Goal: Task Accomplishment & Management: Use online tool/utility

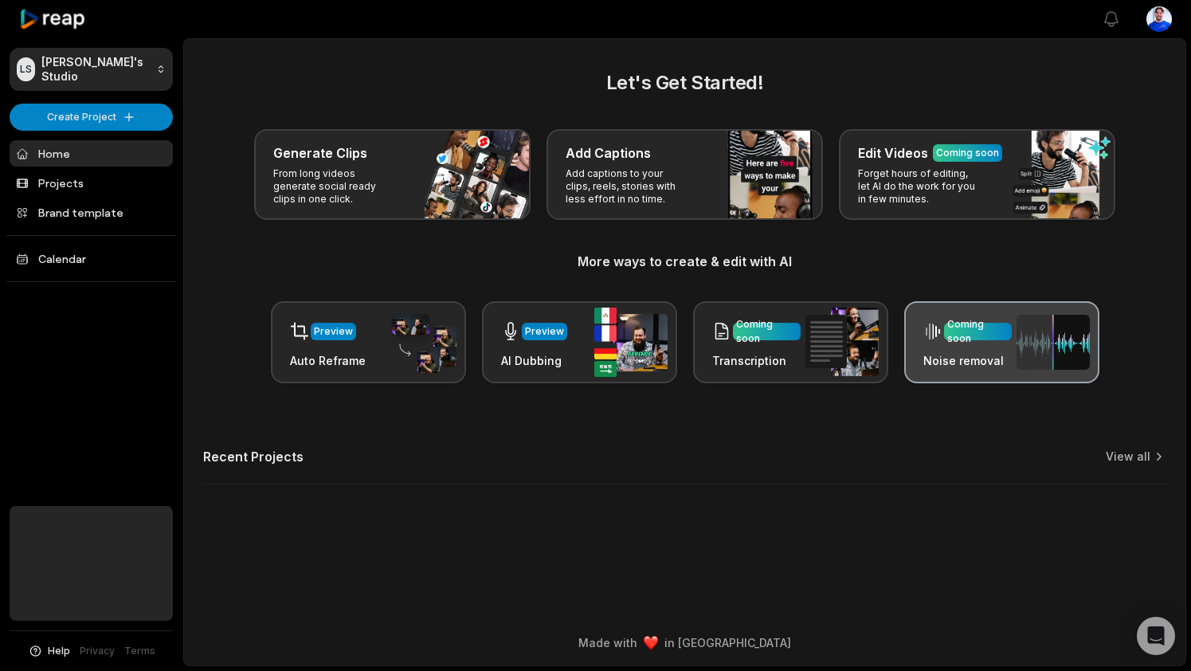
click at [986, 331] on div "Coming soon" at bounding box center [978, 331] width 61 height 29
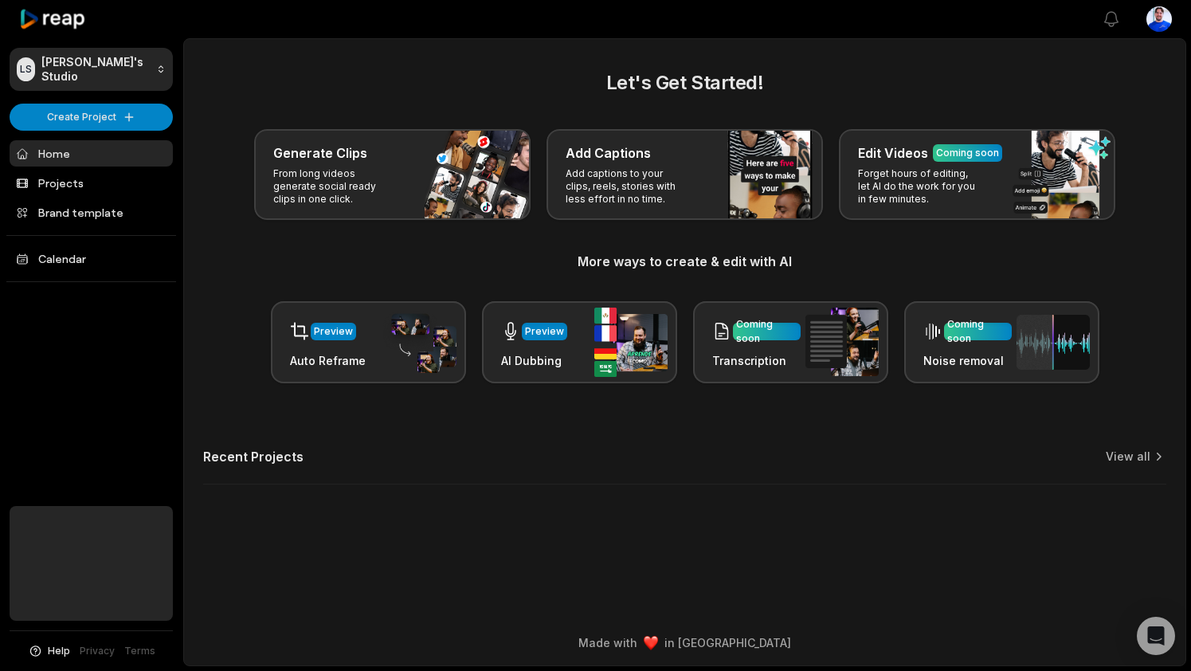
click at [76, 156] on link "Home" at bounding box center [91, 153] width 163 height 26
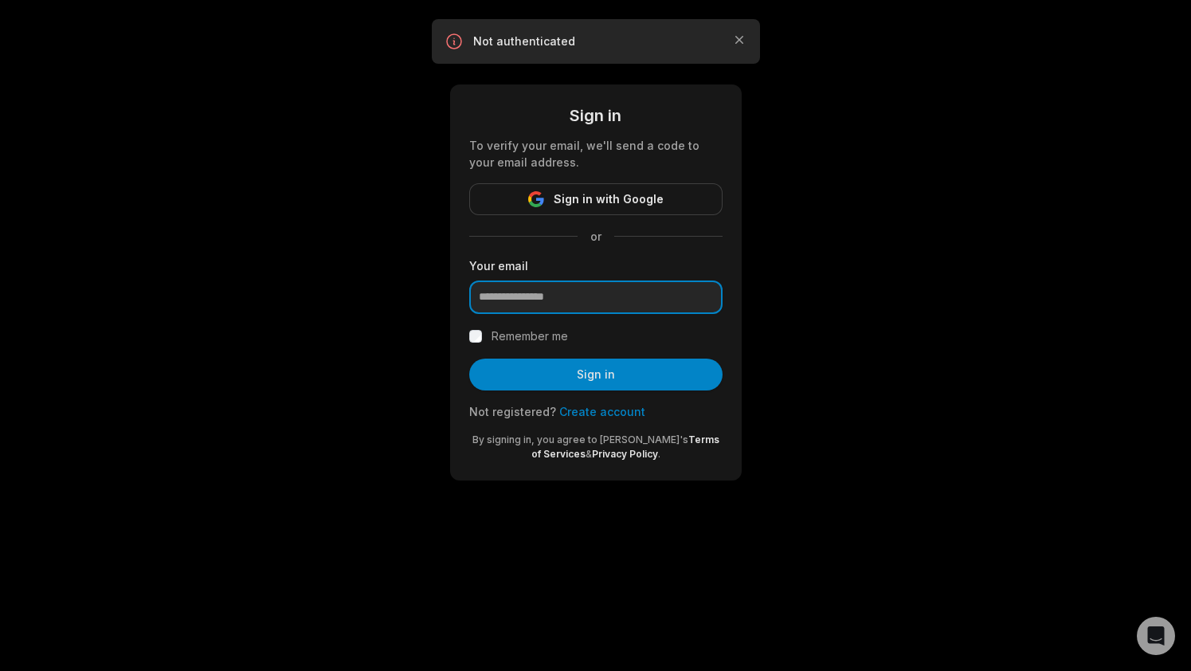
click at [563, 310] on input "email" at bounding box center [595, 297] width 253 height 33
type input "**********"
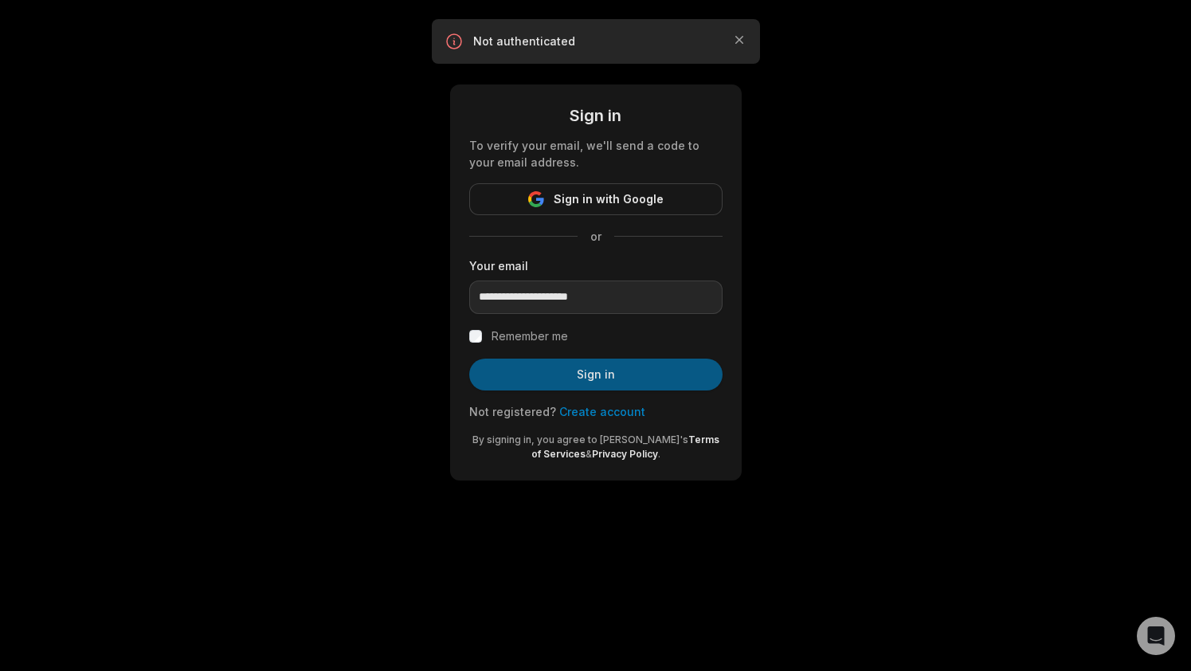
click at [591, 377] on button "Sign in" at bounding box center [595, 375] width 253 height 32
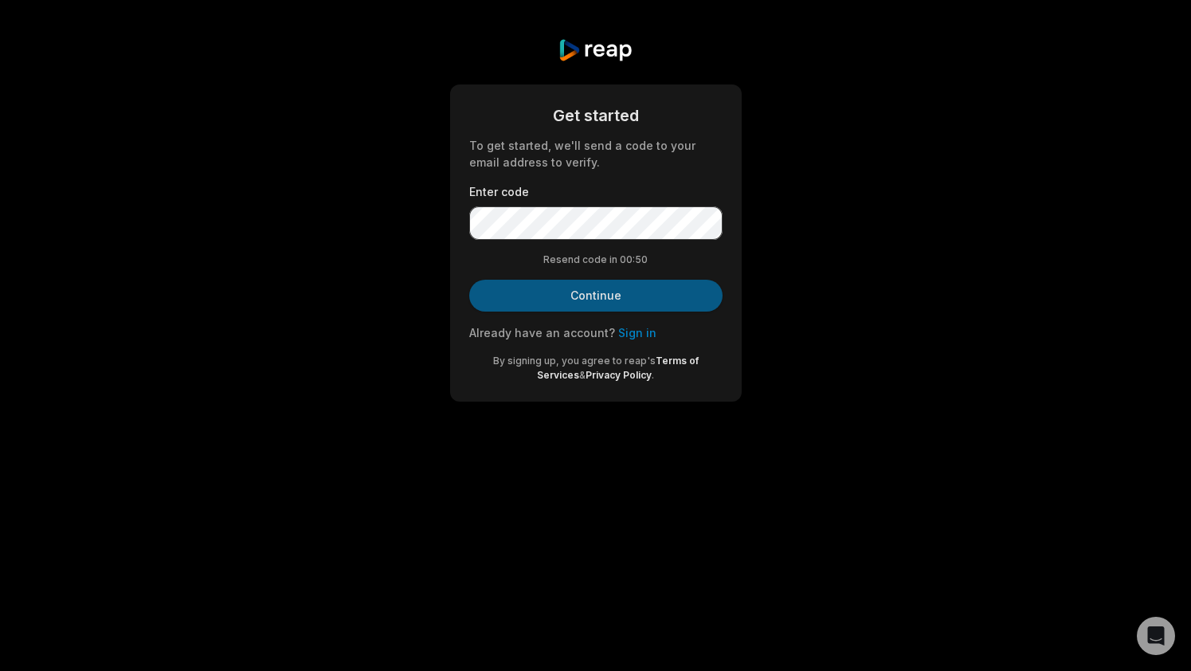
click at [669, 286] on button "Continue" at bounding box center [595, 296] width 253 height 32
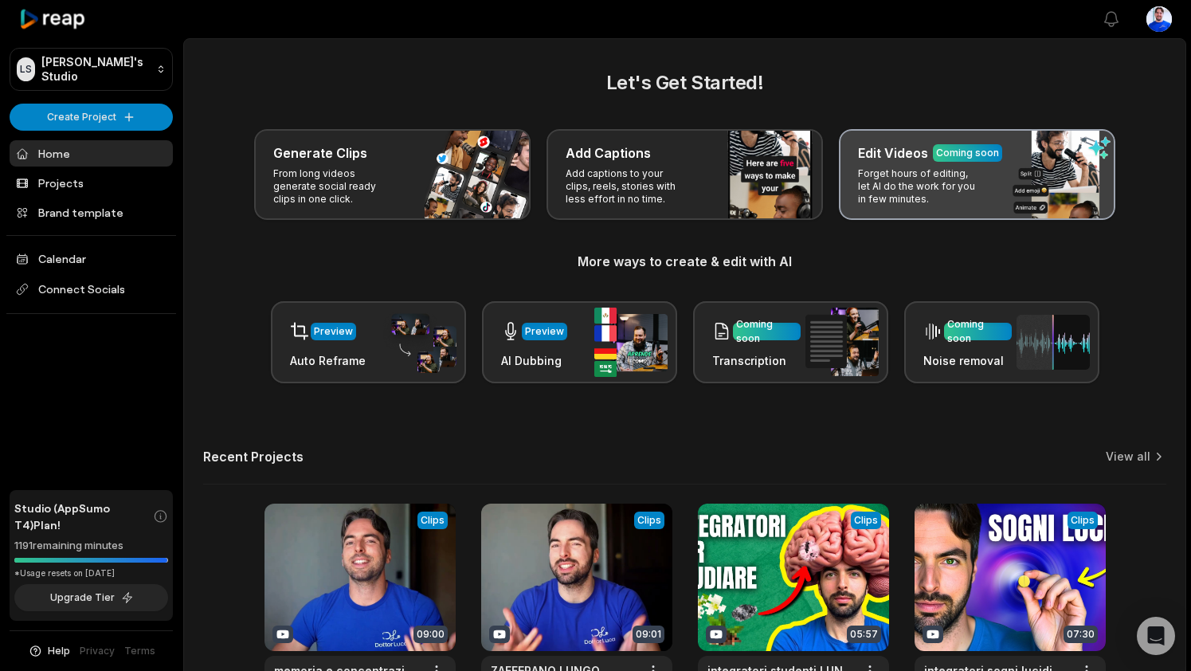
click at [1018, 134] on div "Edit Videos Coming soon Forget hours of editing, let AI do the work for you in …" at bounding box center [977, 174] width 277 height 91
